Goal: Information Seeking & Learning: Check status

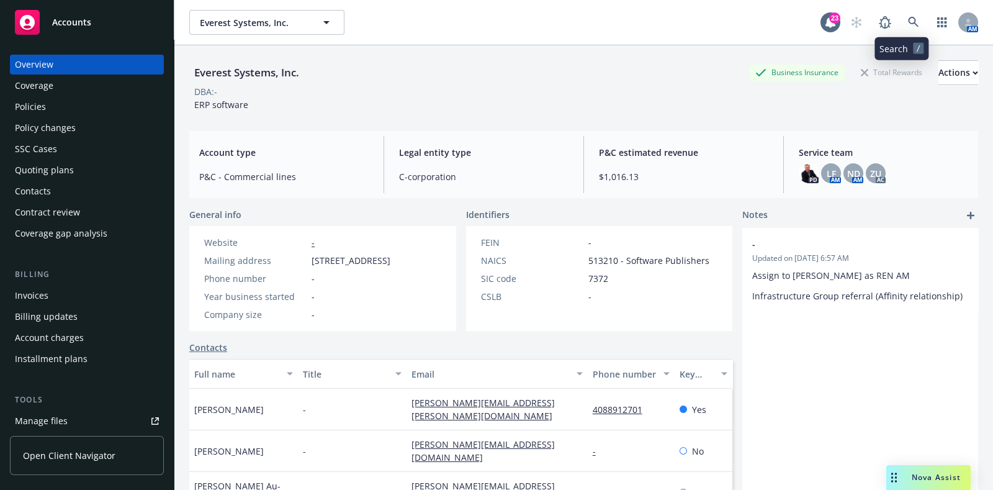
scroll to position [99, 0]
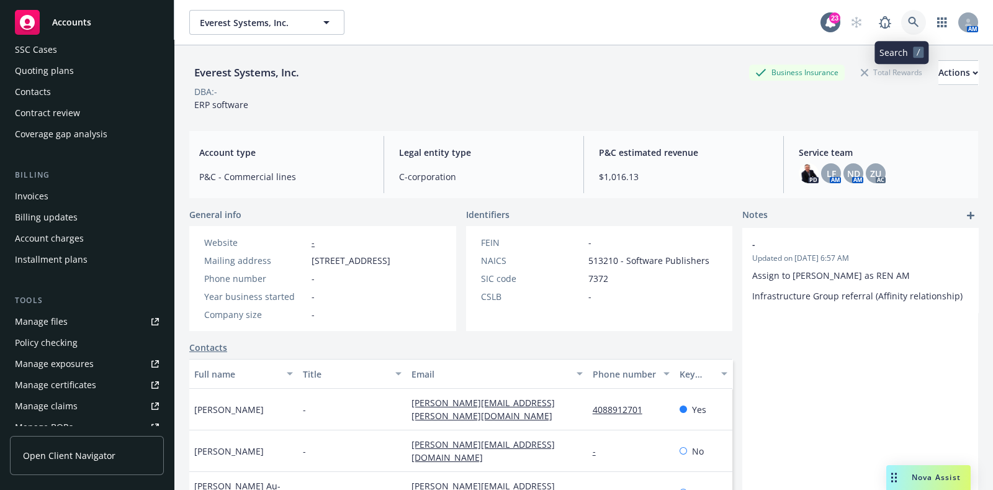
click at [904, 14] on link at bounding box center [913, 22] width 25 height 25
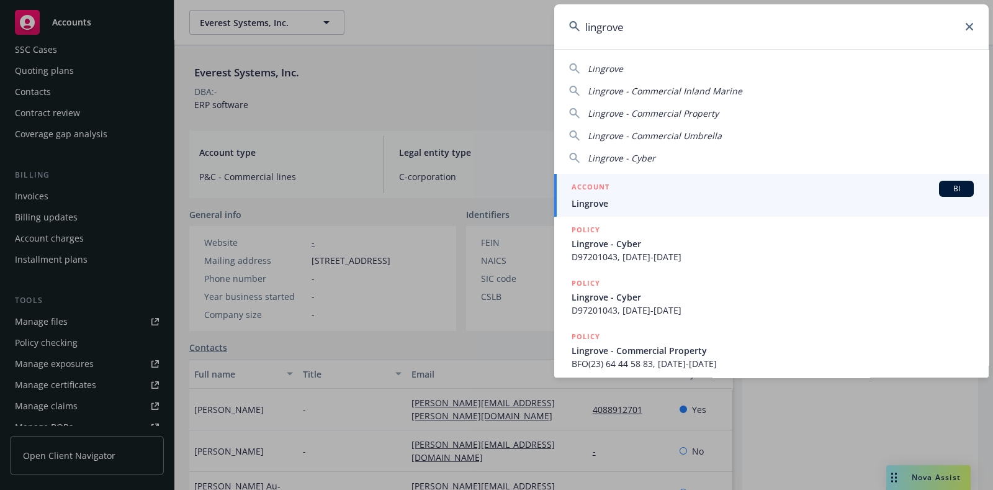
type input "lingrove"
click at [706, 187] on div "ACCOUNT BI" at bounding box center [773, 189] width 402 height 16
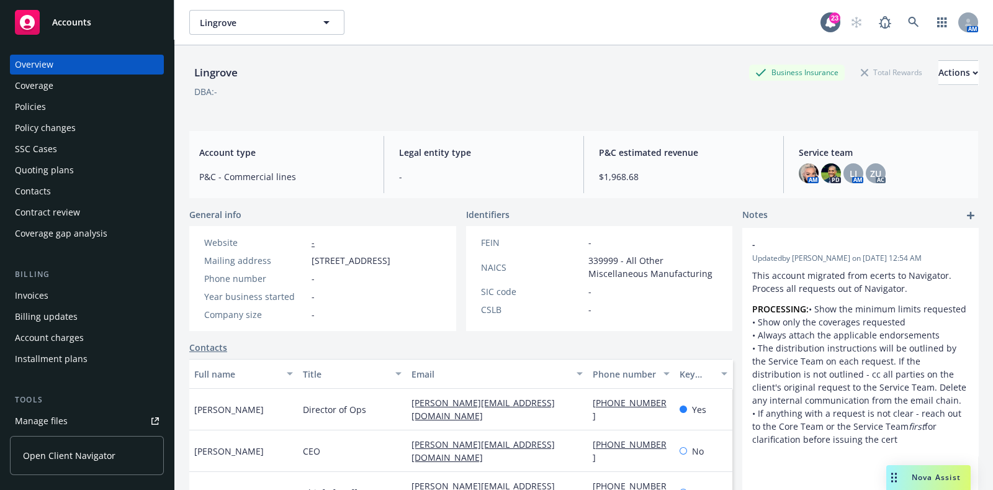
click at [41, 108] on div "Policies" at bounding box center [30, 107] width 31 height 20
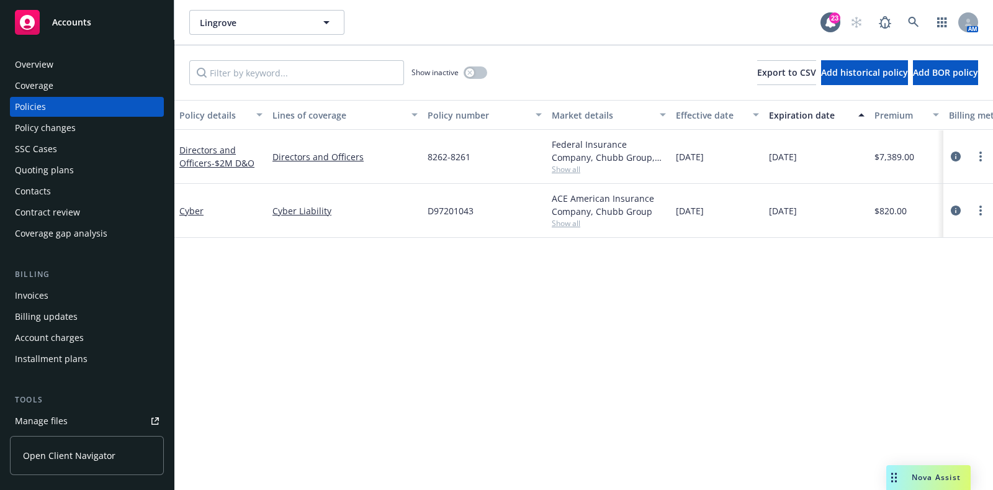
click at [56, 160] on div "Quoting plans" at bounding box center [44, 170] width 59 height 20
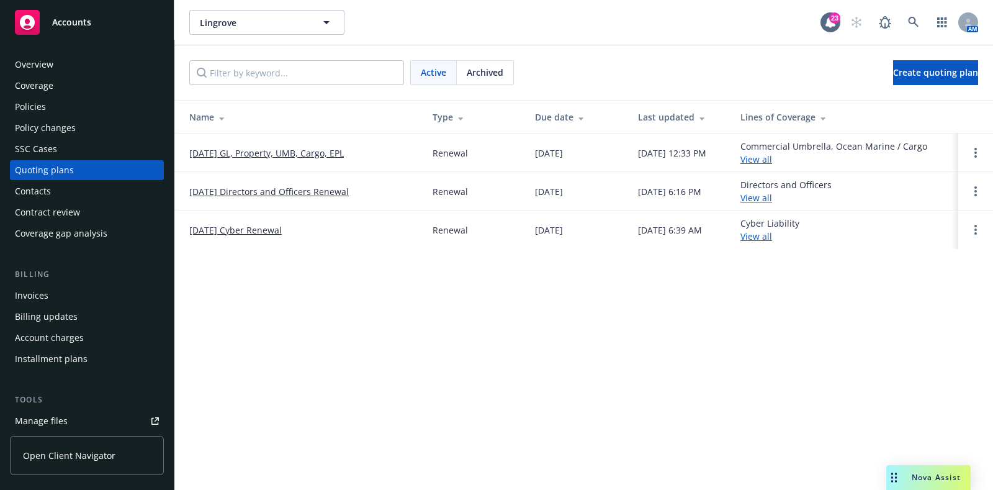
click at [323, 153] on link "[DATE] GL, Property, UMB, Cargo, EPL" at bounding box center [266, 152] width 155 height 13
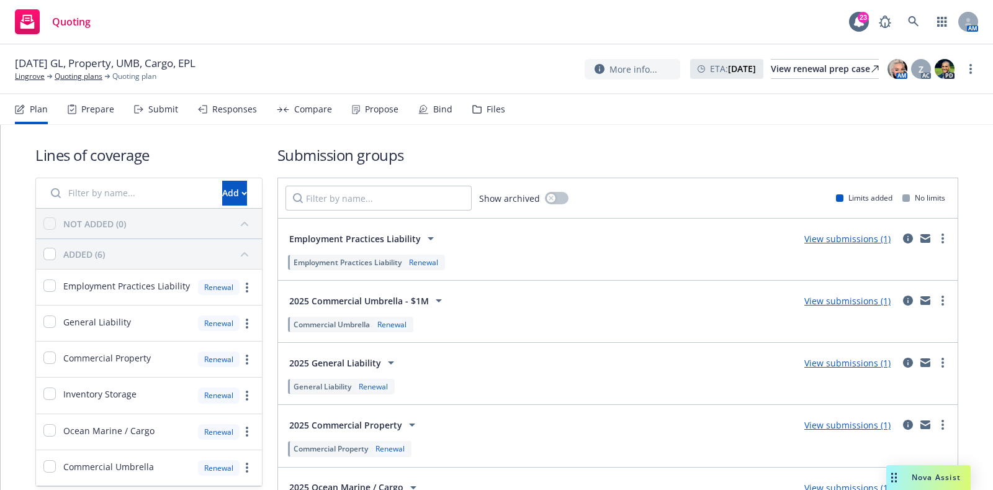
click at [444, 107] on div "Bind" at bounding box center [442, 109] width 19 height 10
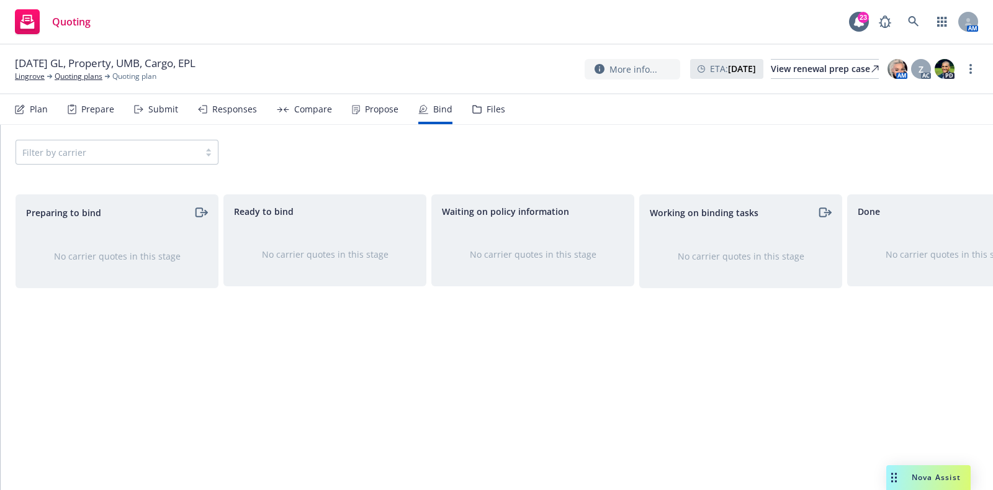
click at [493, 117] on div "Files" at bounding box center [488, 109] width 33 height 30
